Goal: Transaction & Acquisition: Purchase product/service

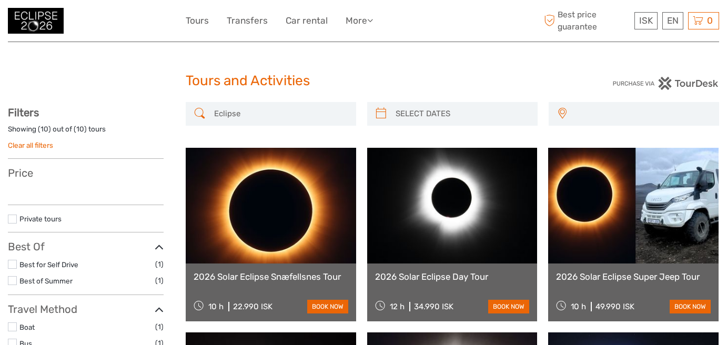
select select
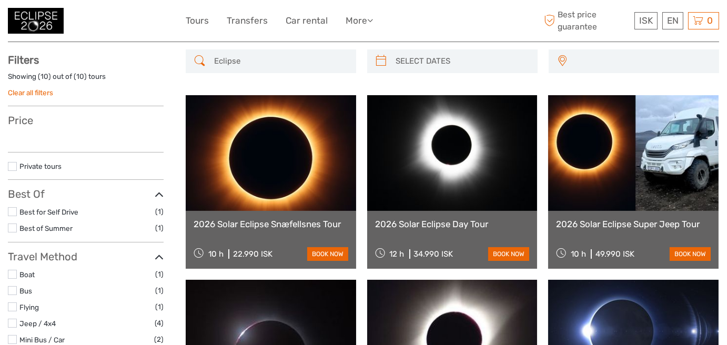
select select
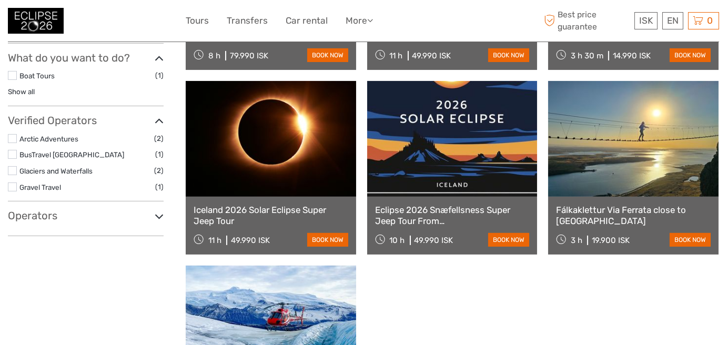
scroll to position [473, 0]
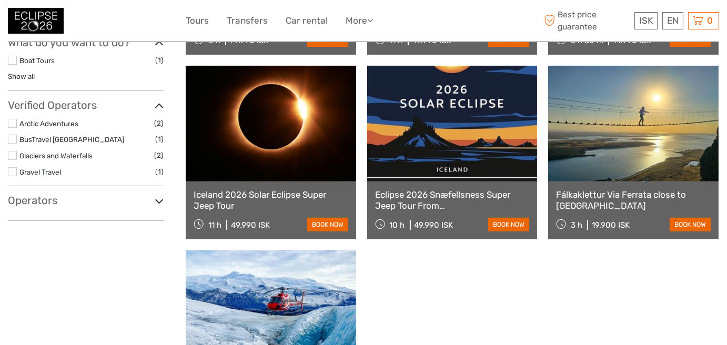
click at [56, 150] on label "Glaciers and Waterfalls" at bounding box center [86, 156] width 135 height 12
click at [0, 0] on input "checkbox" at bounding box center [0, 0] width 0 height 0
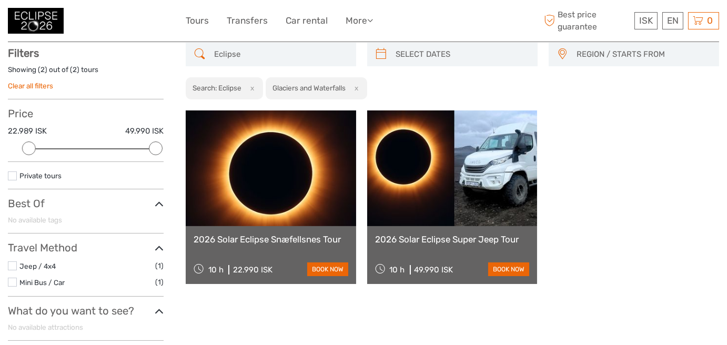
scroll to position [164, 0]
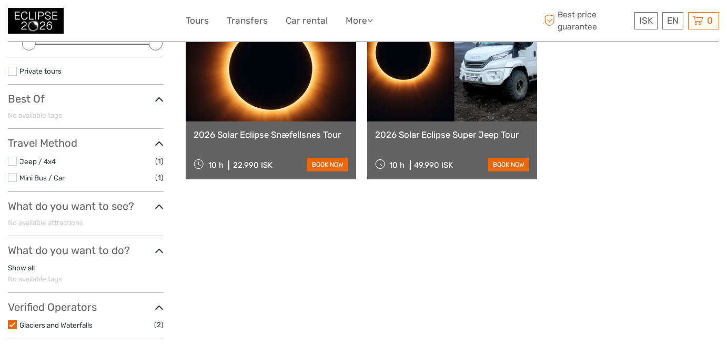
drag, startPoint x: 325, startPoint y: 162, endPoint x: 274, endPoint y: 140, distance: 55.4
click at [325, 162] on link "book now" at bounding box center [327, 165] width 41 height 14
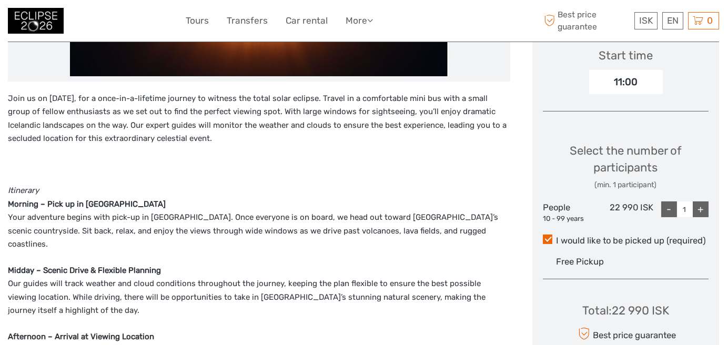
scroll to position [473, 0]
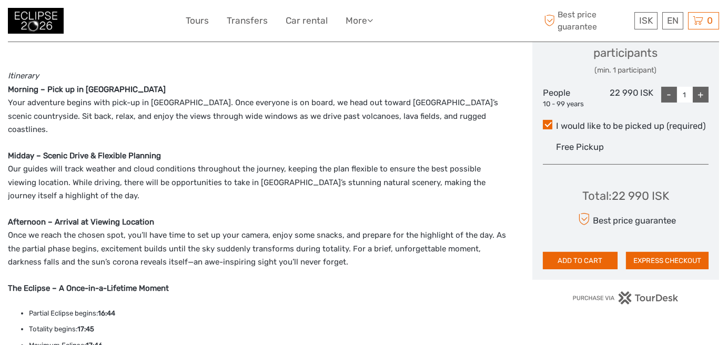
drag, startPoint x: 585, startPoint y: 257, endPoint x: 508, endPoint y: 176, distance: 112.0
click at [579, 252] on button "ADD TO CART" at bounding box center [580, 261] width 75 height 18
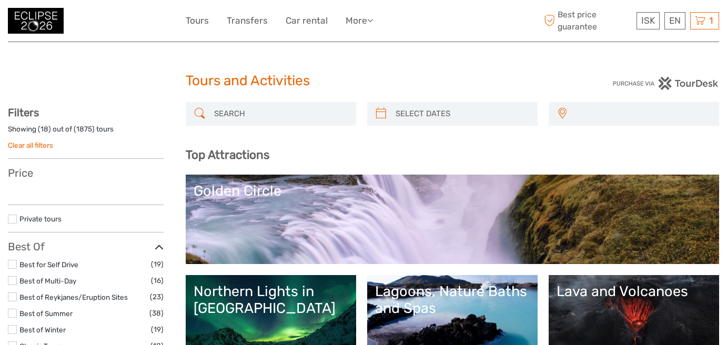
select select
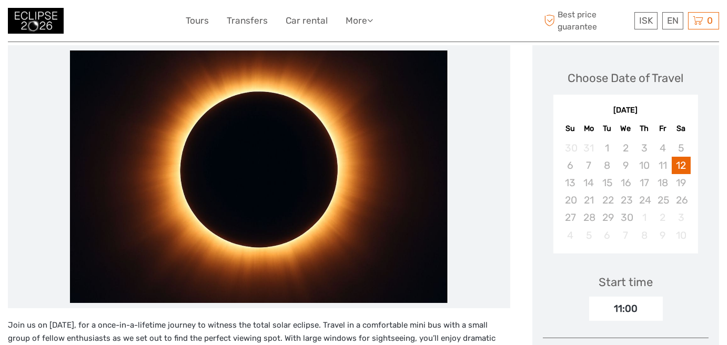
scroll to position [129, 0]
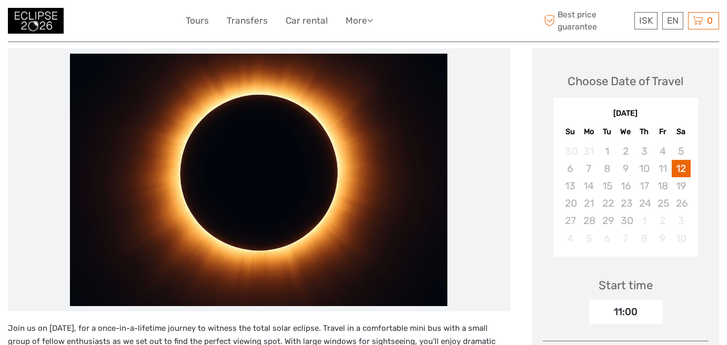
click at [671, 110] on div "[DATE]" at bounding box center [625, 113] width 145 height 11
click at [574, 114] on div "[DATE]" at bounding box center [625, 113] width 145 height 11
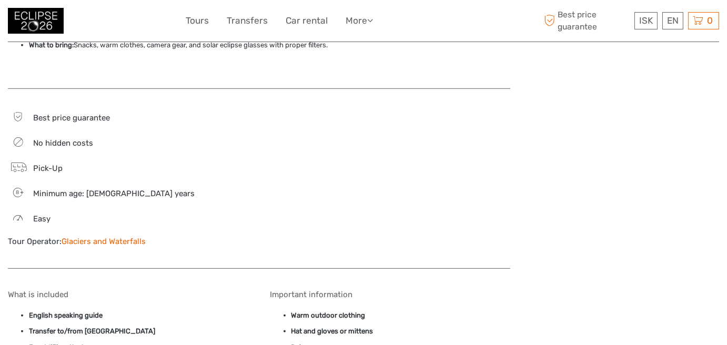
scroll to position [971, 0]
drag, startPoint x: 147, startPoint y: 224, endPoint x: 72, endPoint y: 223, distance: 75.2
click at [62, 217] on div "Best price guarantee No hidden costs Pick-Up 8 Minimum age: 8 years Easy Tour O…" at bounding box center [128, 185] width 240 height 148
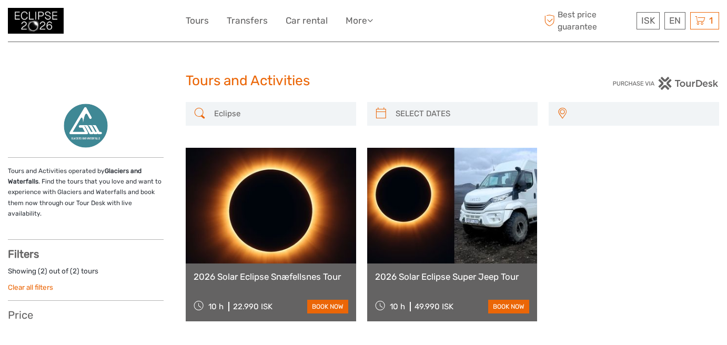
select select
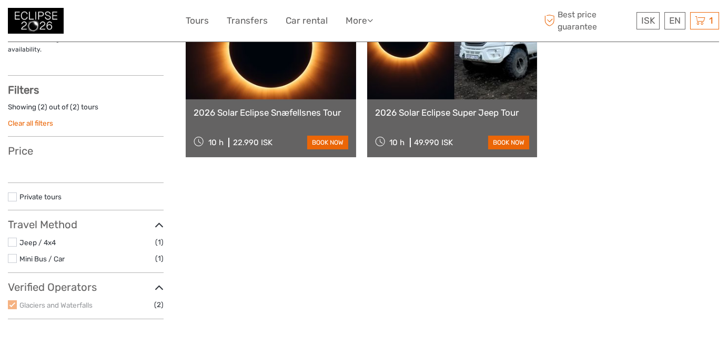
select select
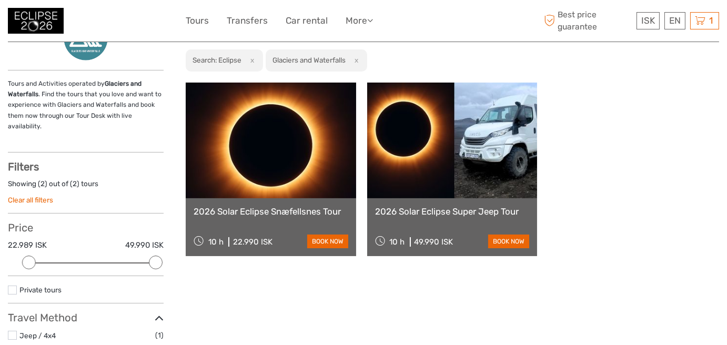
scroll to position [112, 0]
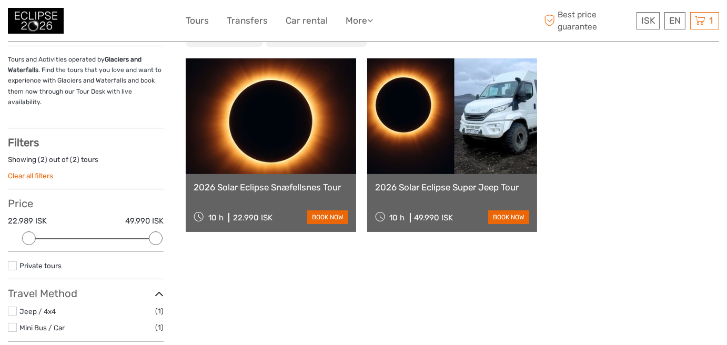
click at [413, 129] on link at bounding box center [452, 116] width 170 height 116
